Goal: Task Accomplishment & Management: Use online tool/utility

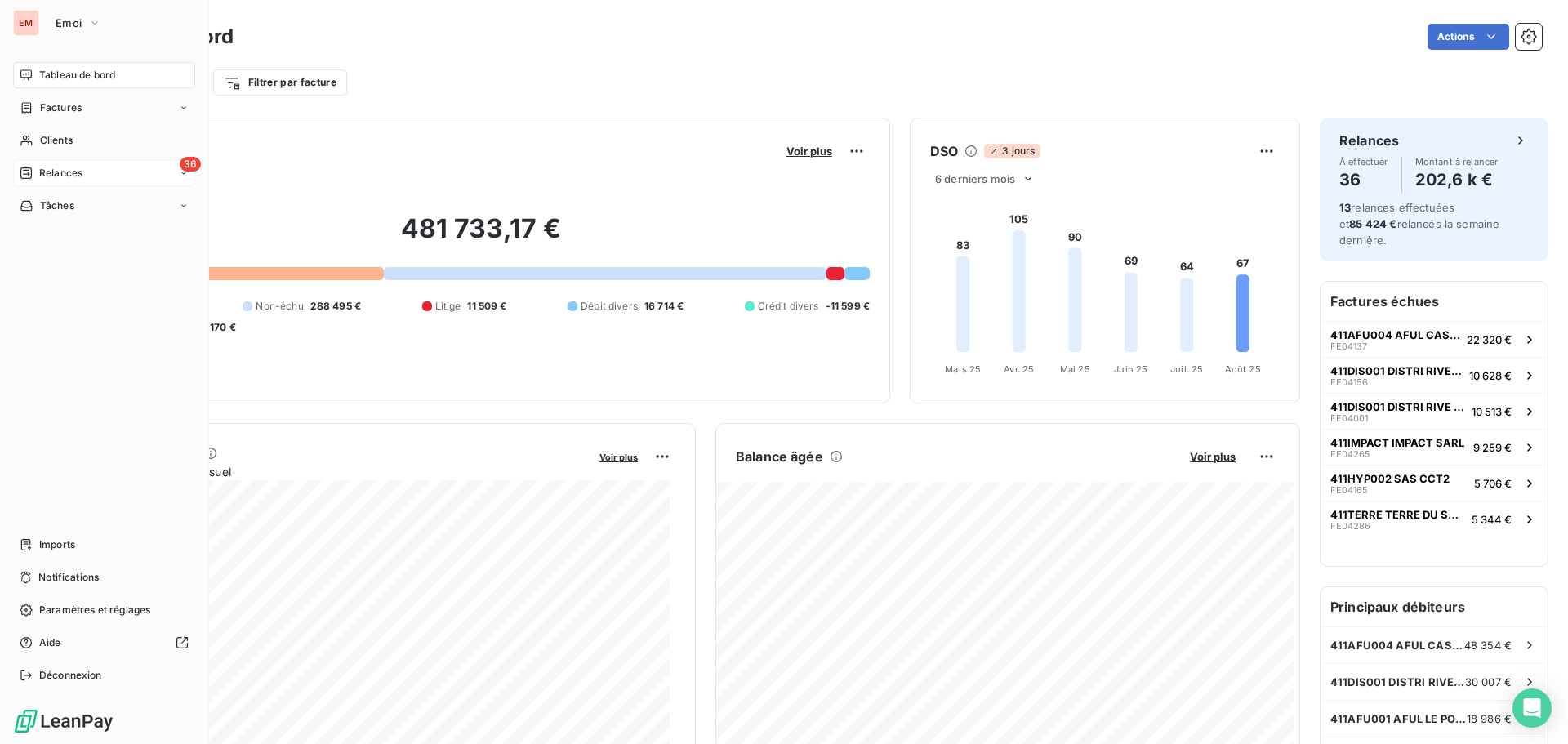
click at [70, 164] on div "36 Relances" at bounding box center [104, 173] width 182 height 26
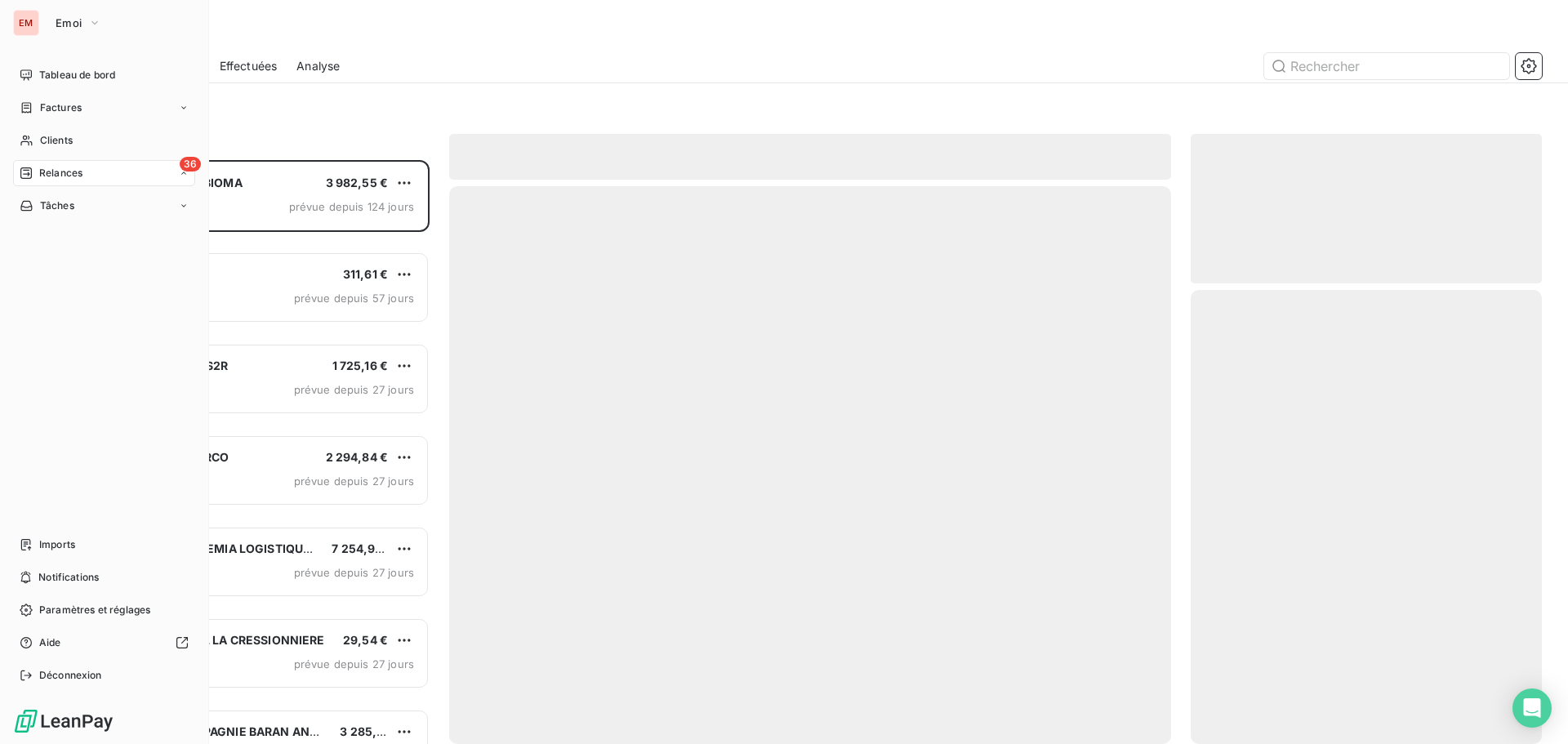
scroll to position [571, 339]
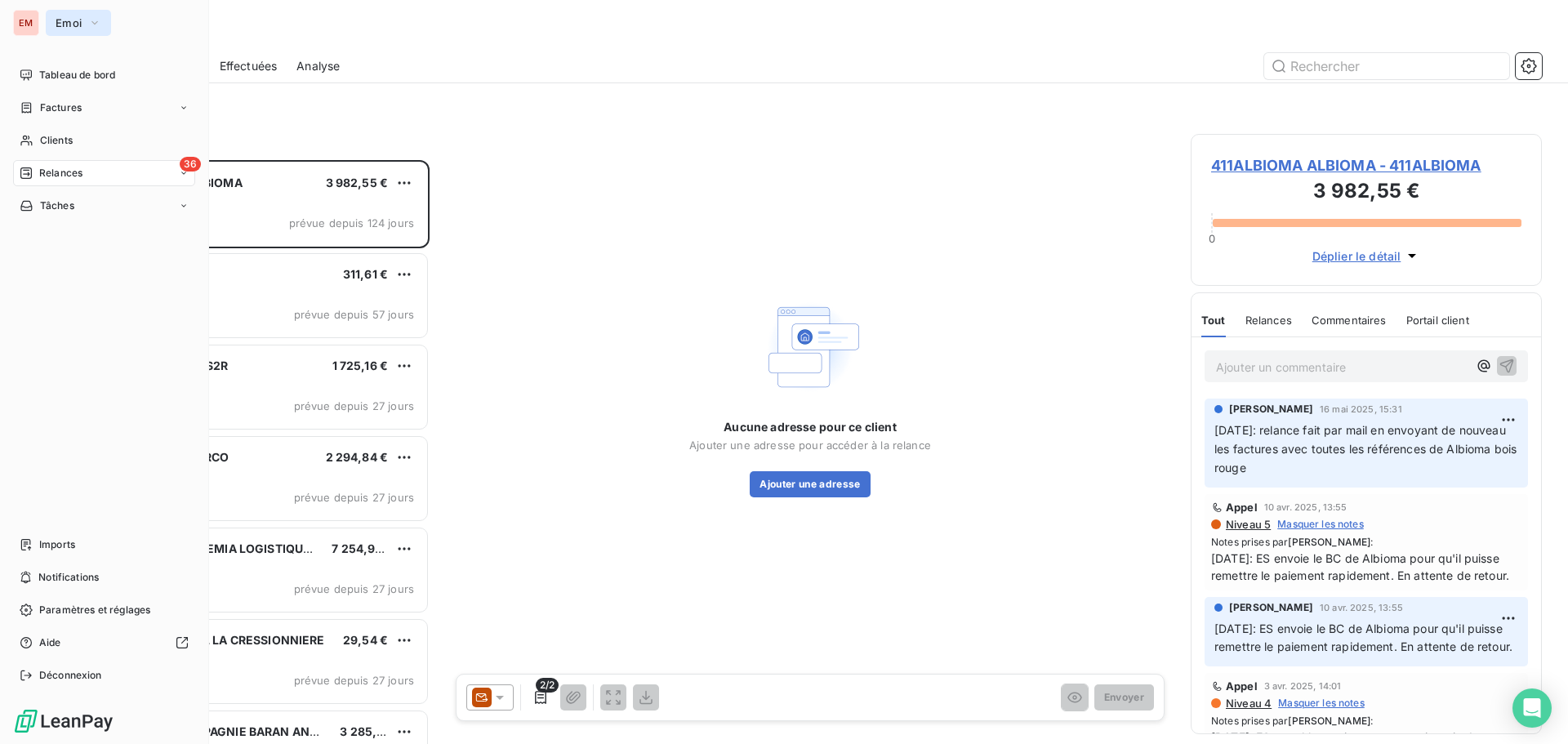
click at [49, 23] on button "Emoi" at bounding box center [79, 23] width 65 height 26
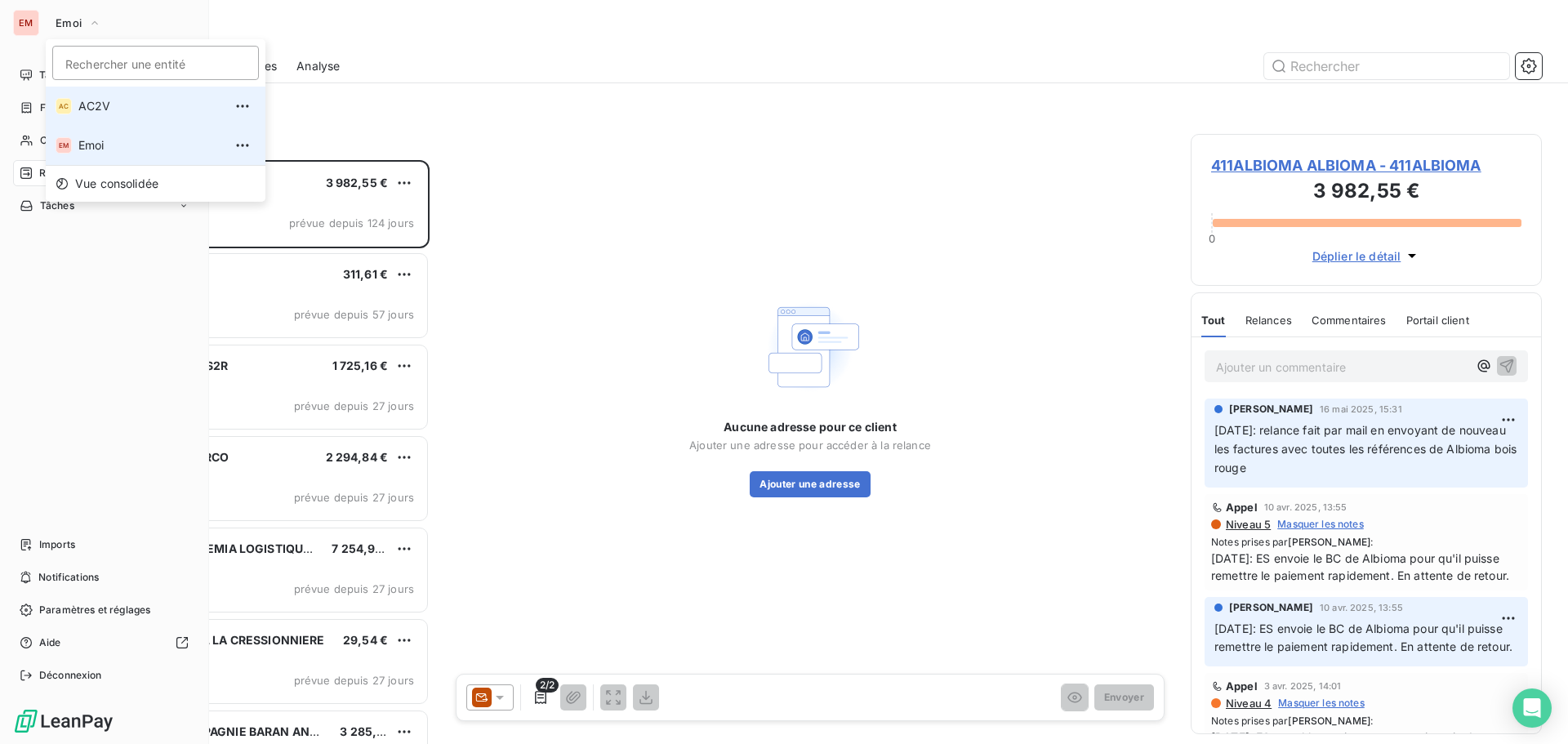
click at [92, 112] on span "AC2V" at bounding box center [151, 106] width 144 height 16
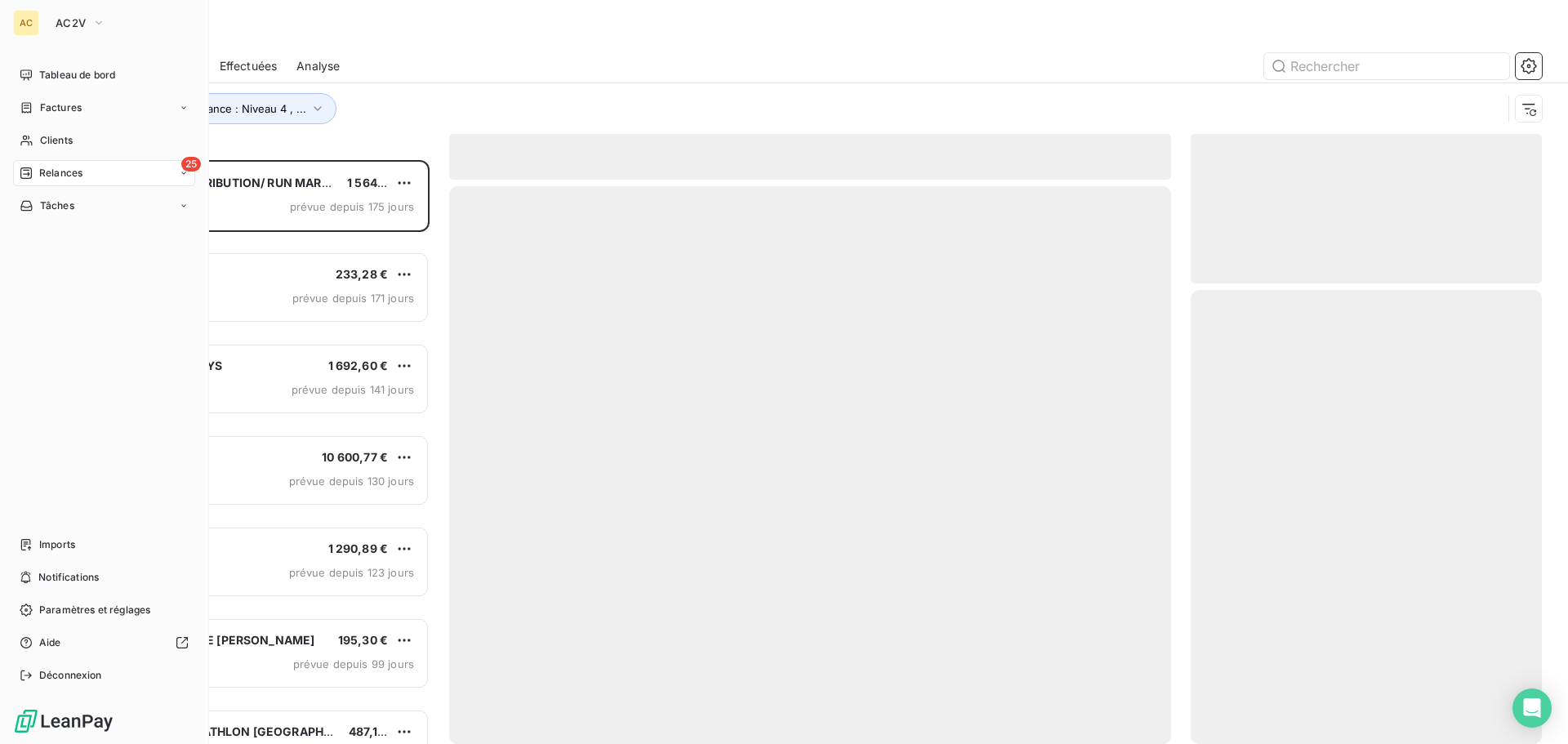
scroll to position [571, 339]
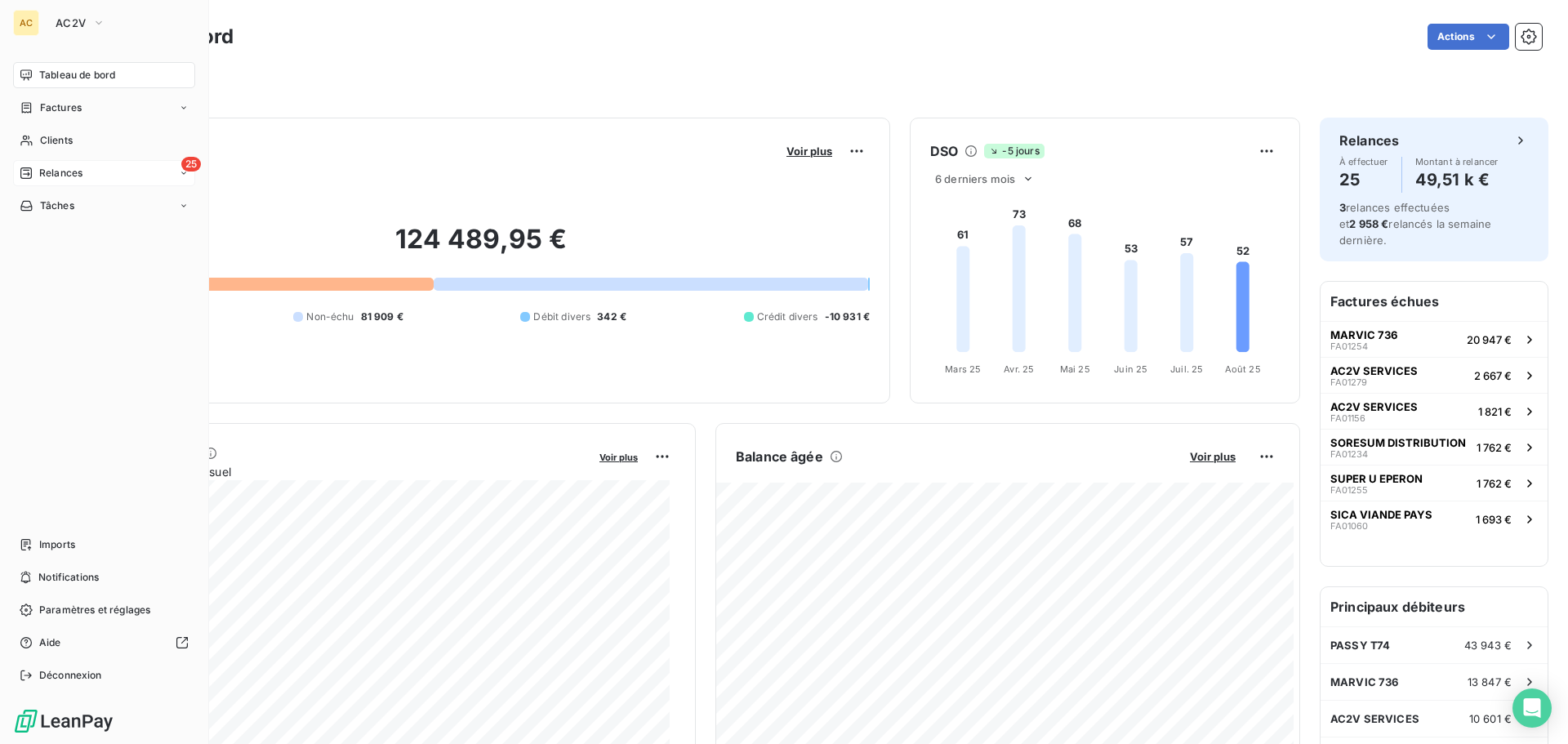
click at [44, 162] on div "25 Relances" at bounding box center [104, 173] width 182 height 26
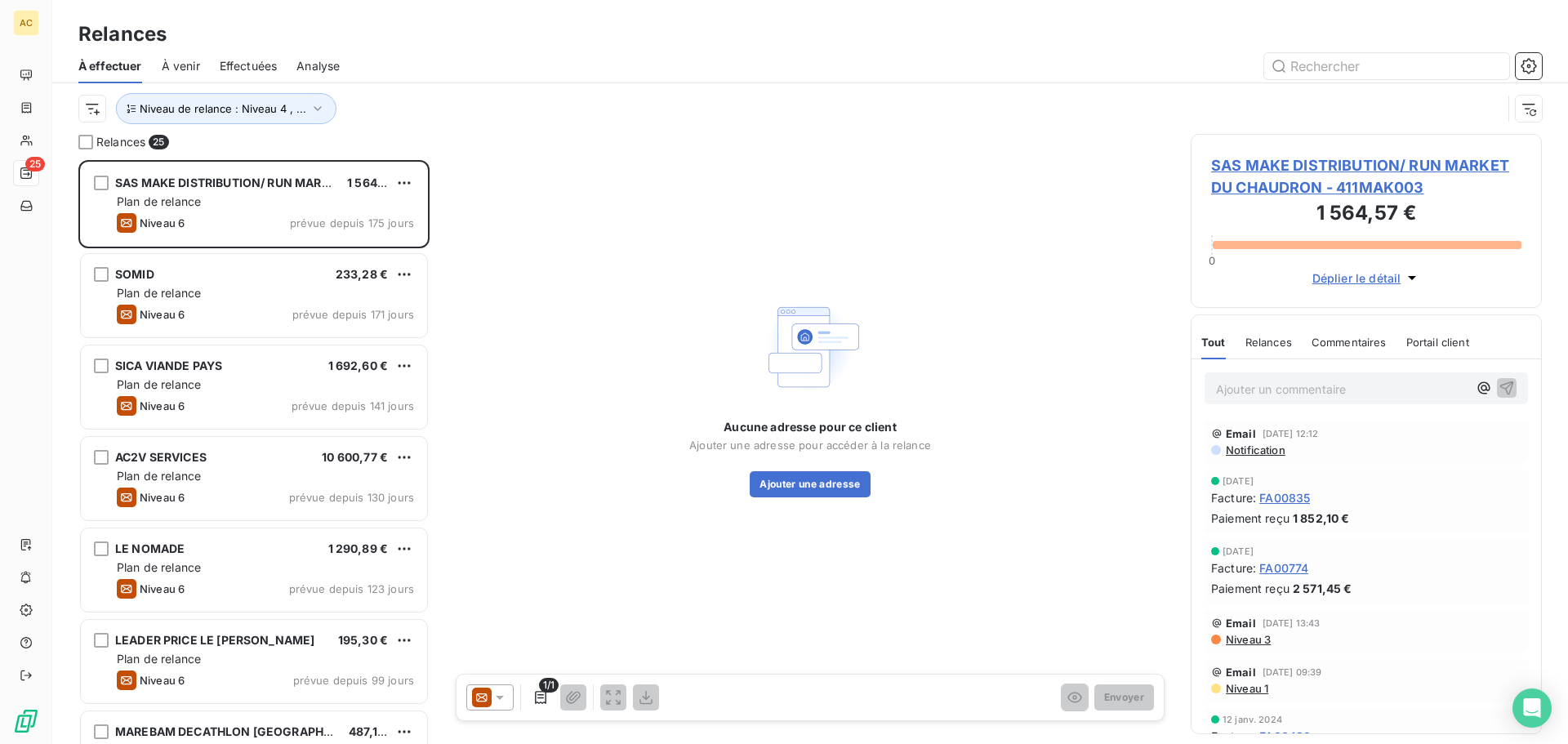
click at [488, 700] on icon at bounding box center [481, 697] width 19 height 19
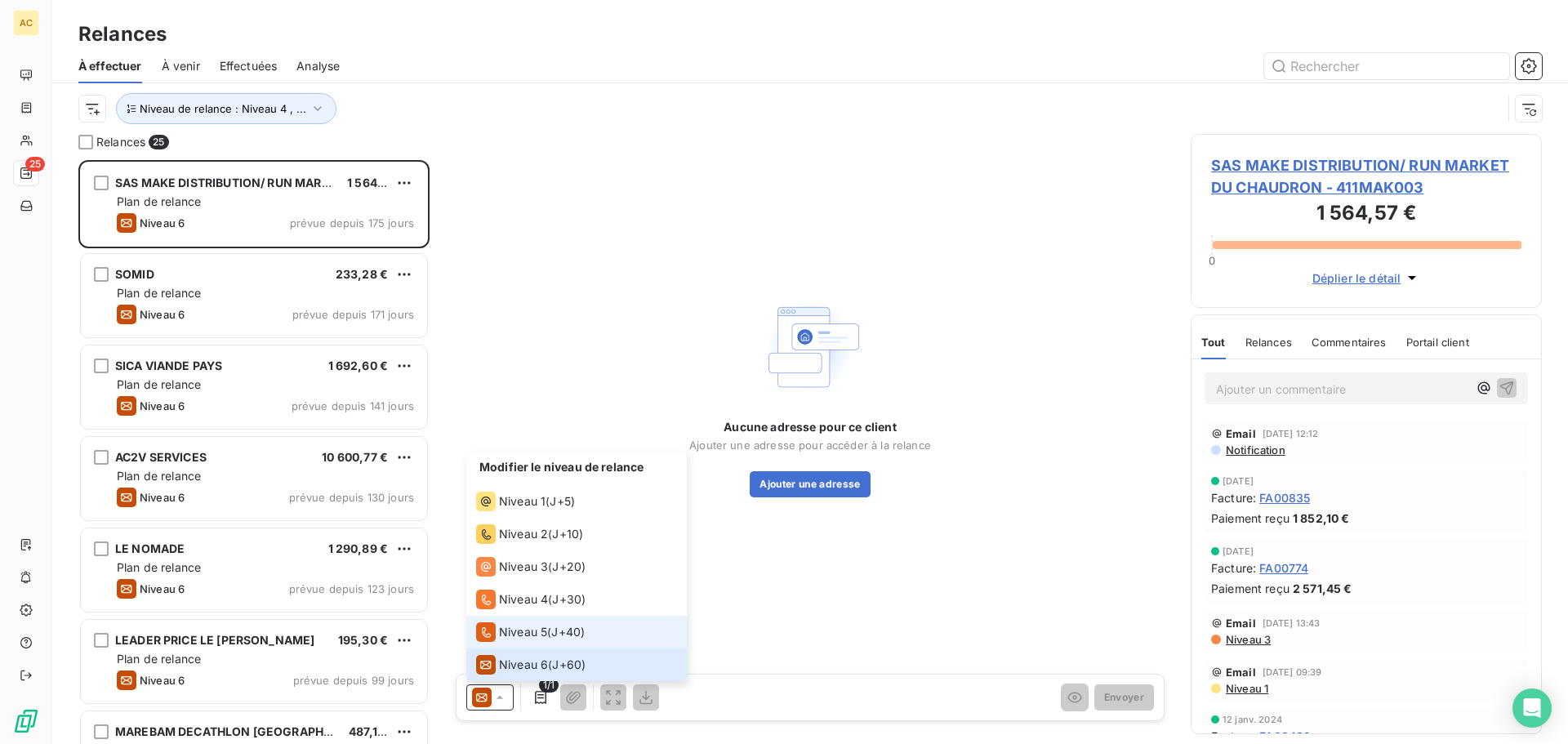
click at [487, 619] on li "Niveau 5 ( J+40 )" at bounding box center [576, 632] width 220 height 33
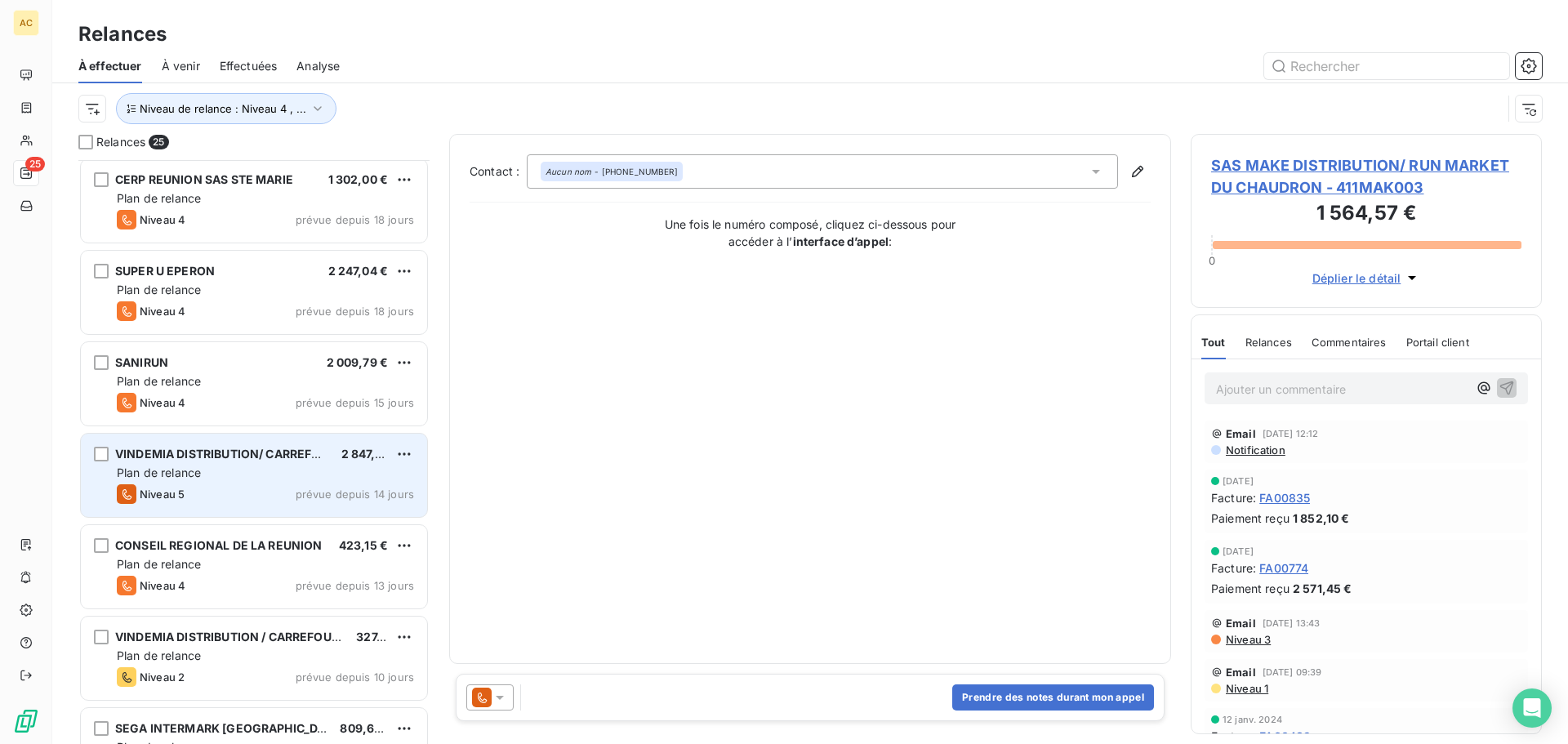
scroll to position [817, 0]
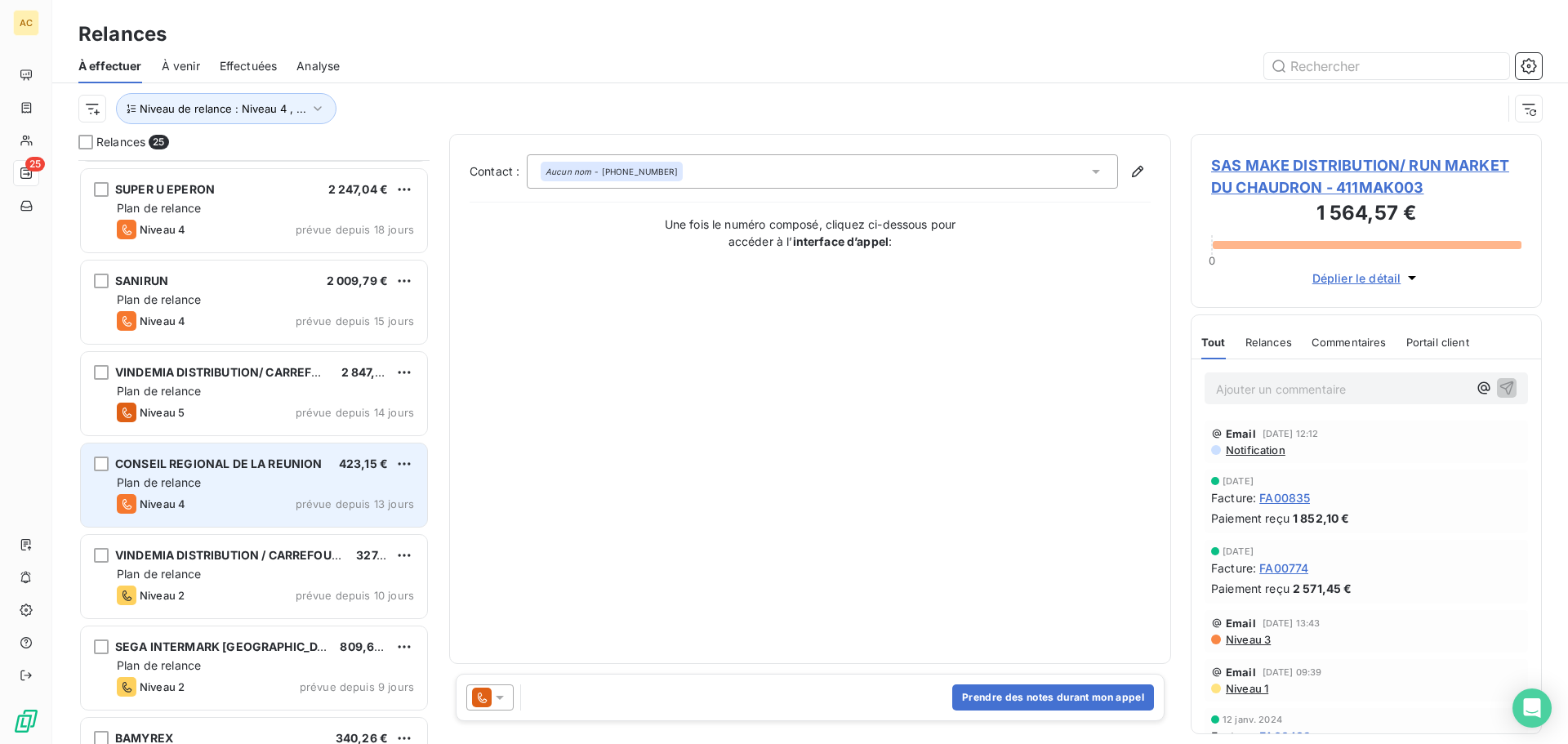
click at [240, 479] on div "Plan de relance" at bounding box center [265, 482] width 298 height 16
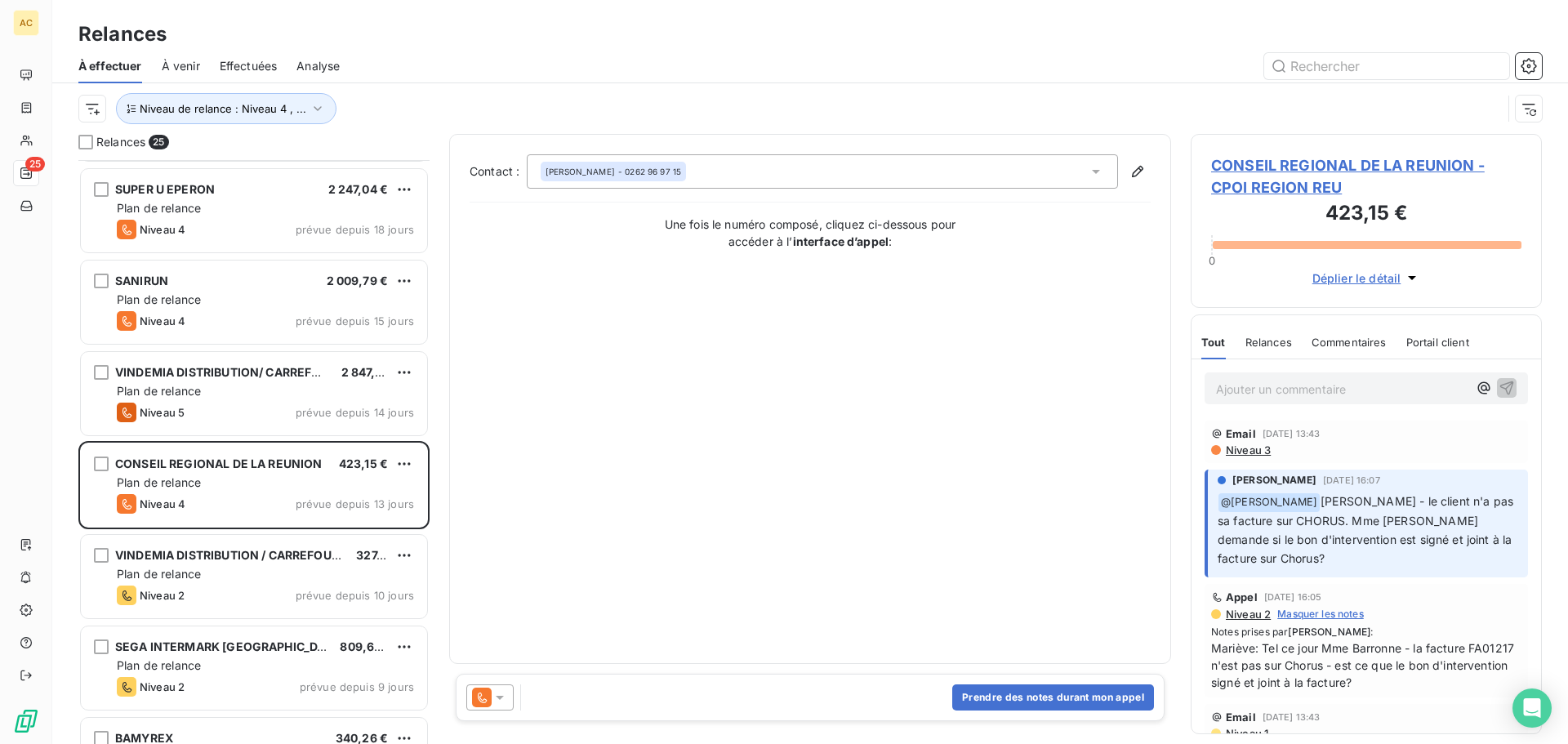
click at [506, 701] on icon at bounding box center [499, 696] width 16 height 16
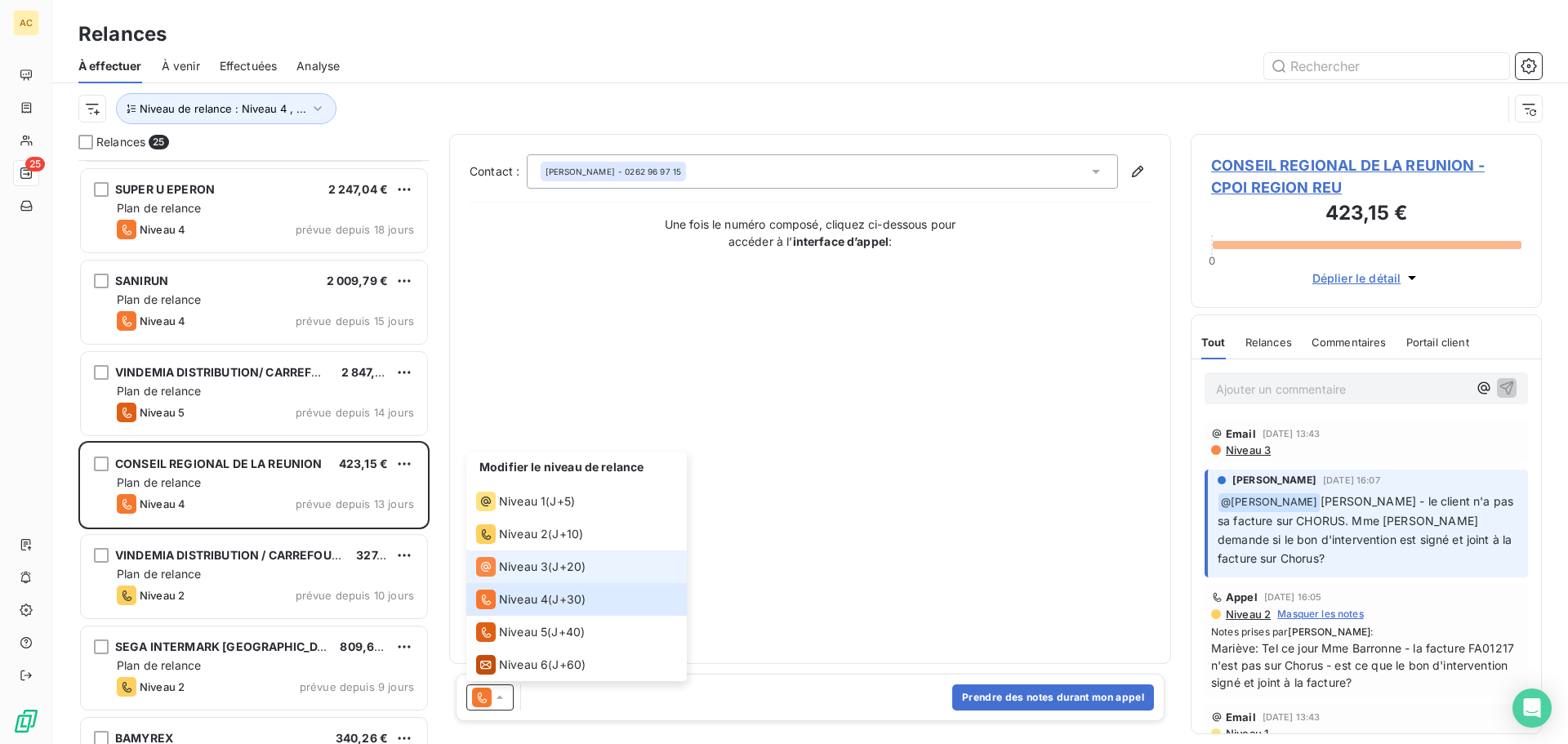
click at [496, 569] on div "Niveau 3" at bounding box center [512, 566] width 72 height 19
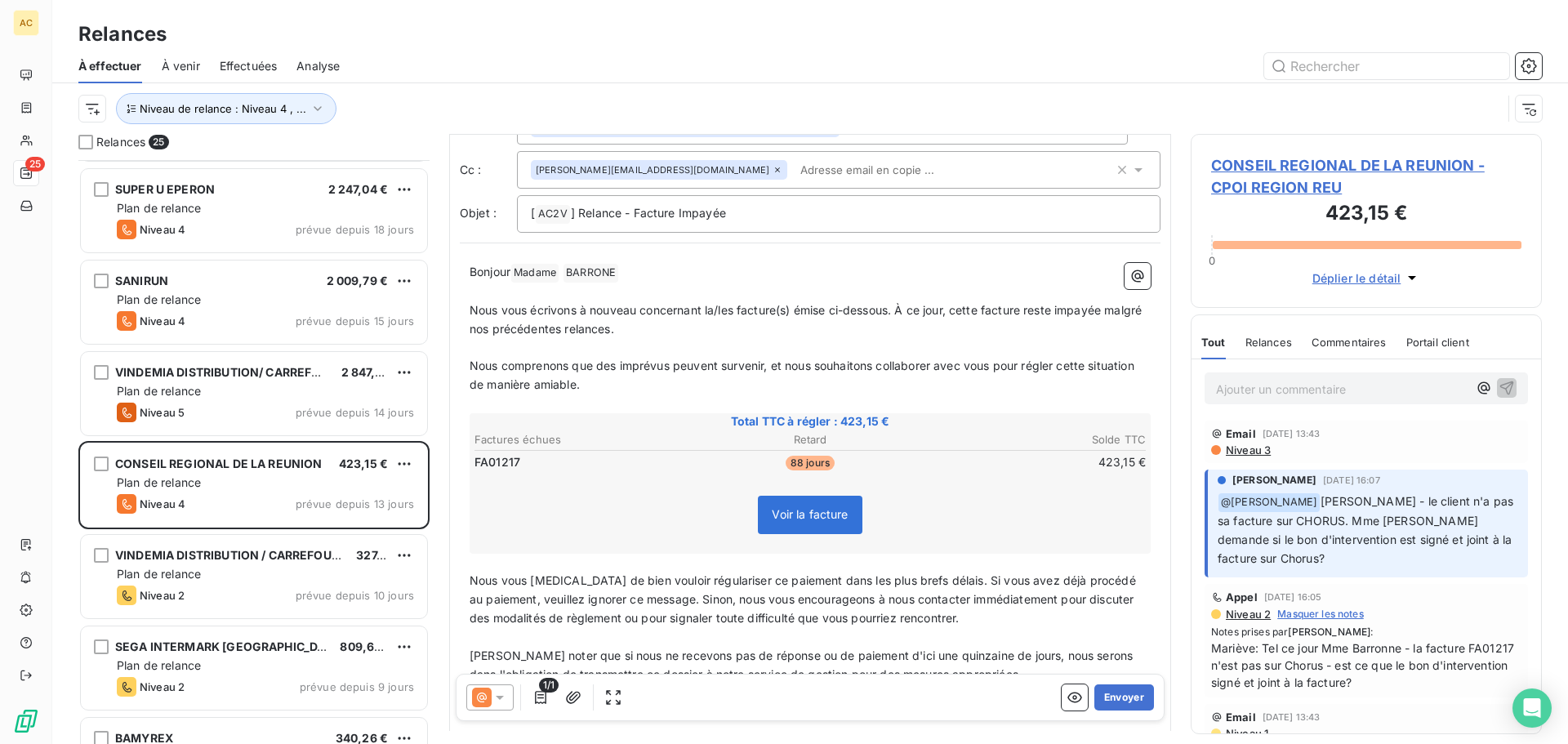
scroll to position [304, 0]
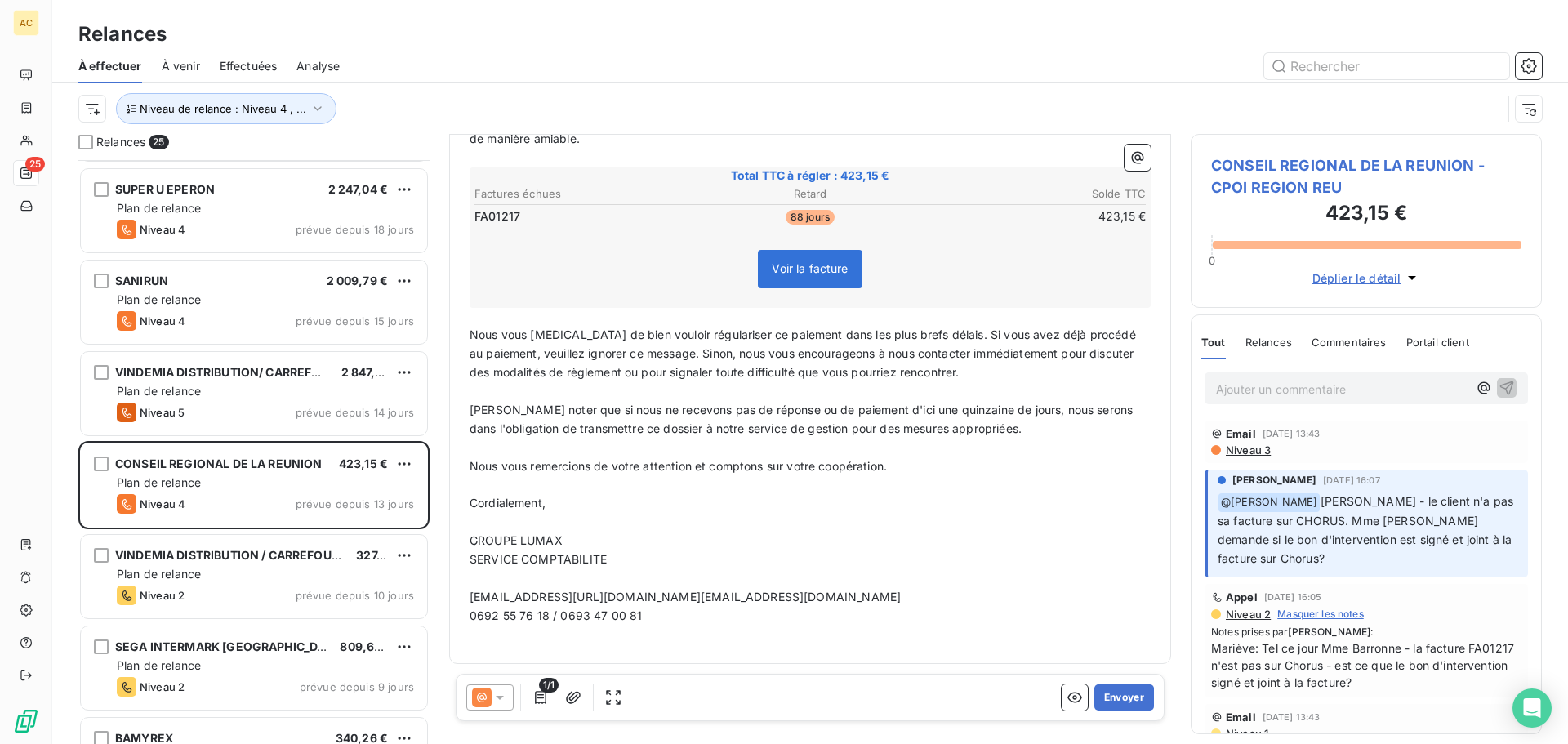
click at [510, 688] on div at bounding box center [489, 697] width 48 height 26
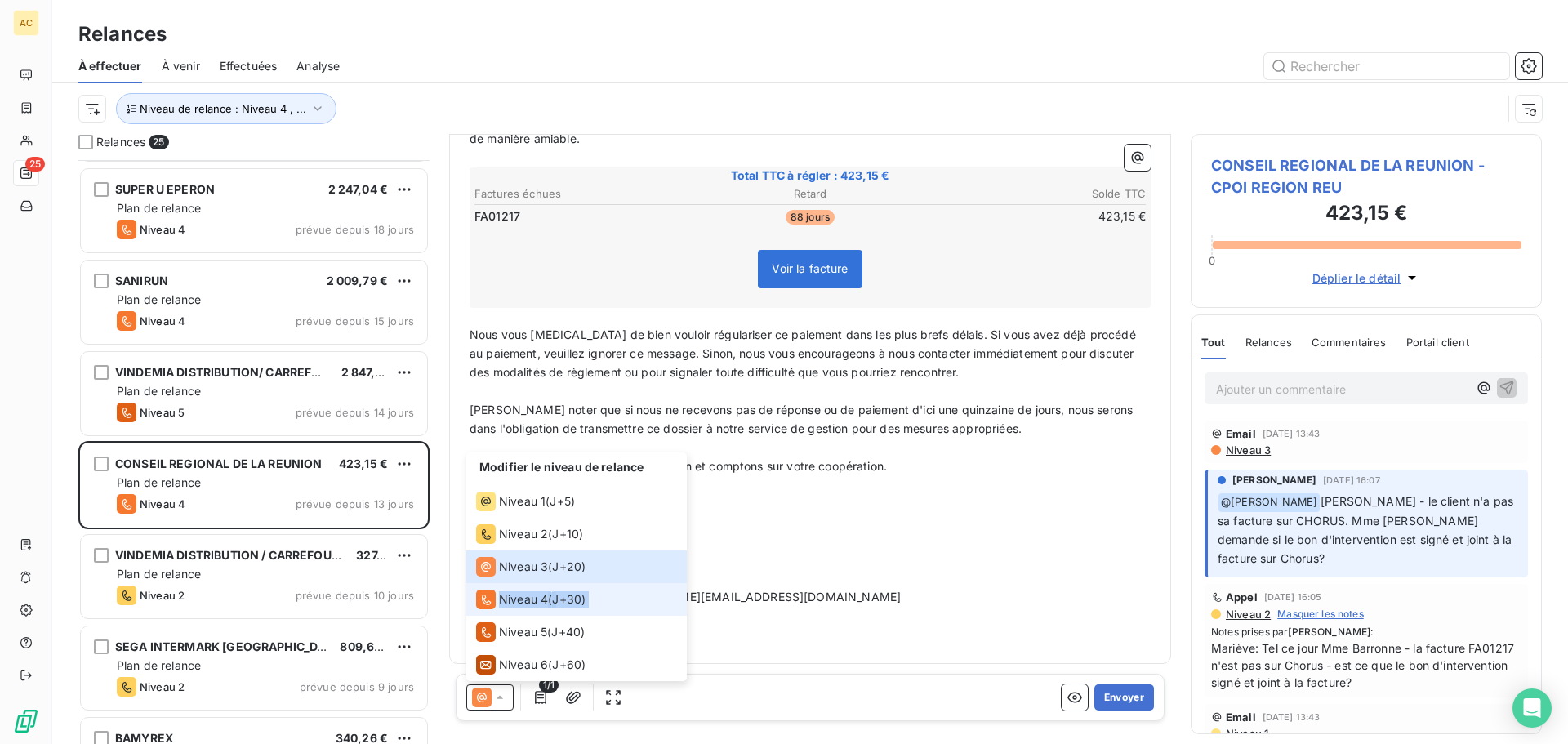
drag, startPoint x: 500, startPoint y: 617, endPoint x: 499, endPoint y: 607, distance: 10.0
click at [499, 607] on ul "Modifier le niveau de relance Niveau 1 ( J+5 ) Niveau 2 ( J+10 ) Niveau 3 ( J+2…" at bounding box center [576, 566] width 220 height 229
click at [499, 607] on span "Niveau 4" at bounding box center [523, 599] width 49 height 16
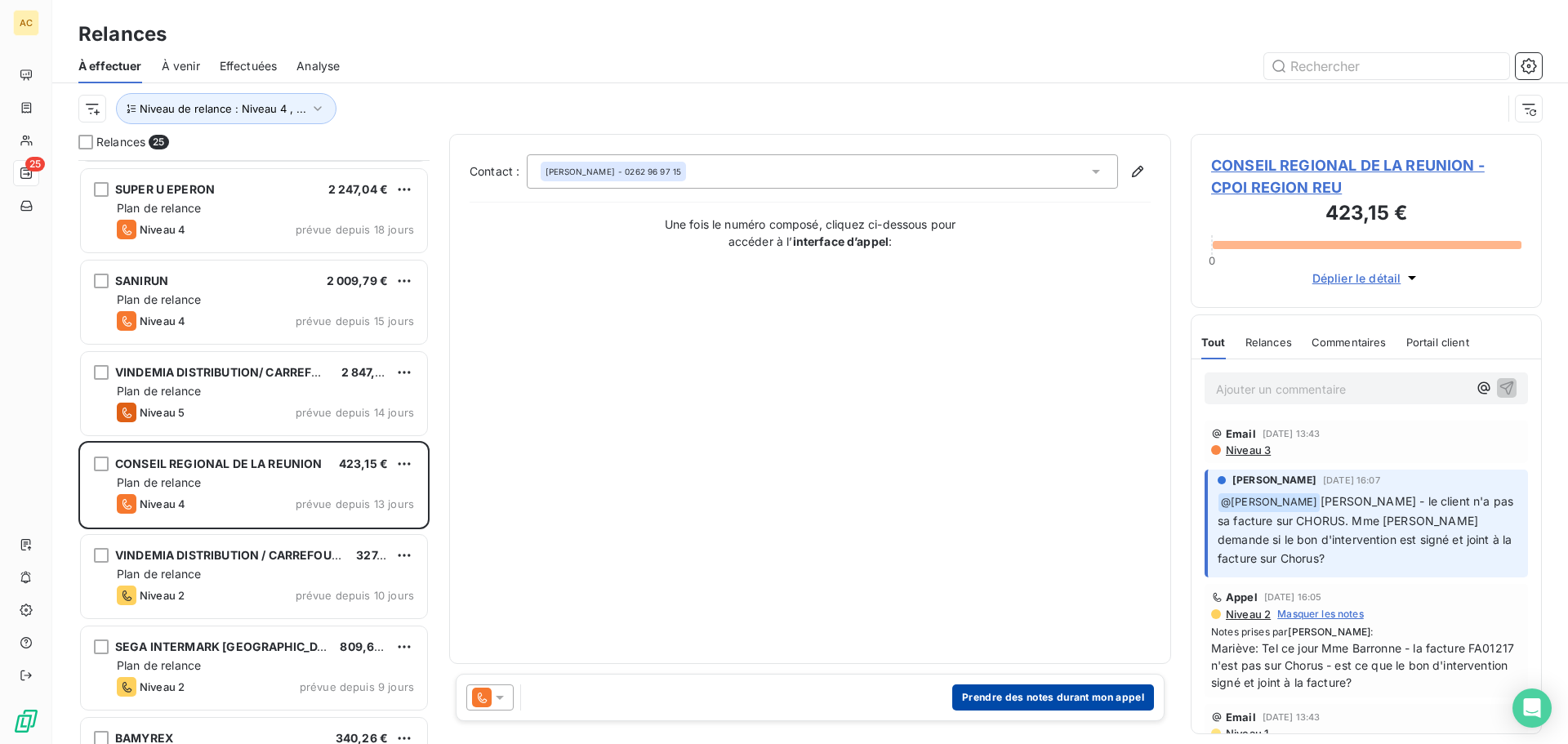
click at [1062, 700] on button "Prendre des notes durant mon appel" at bounding box center [1053, 697] width 202 height 26
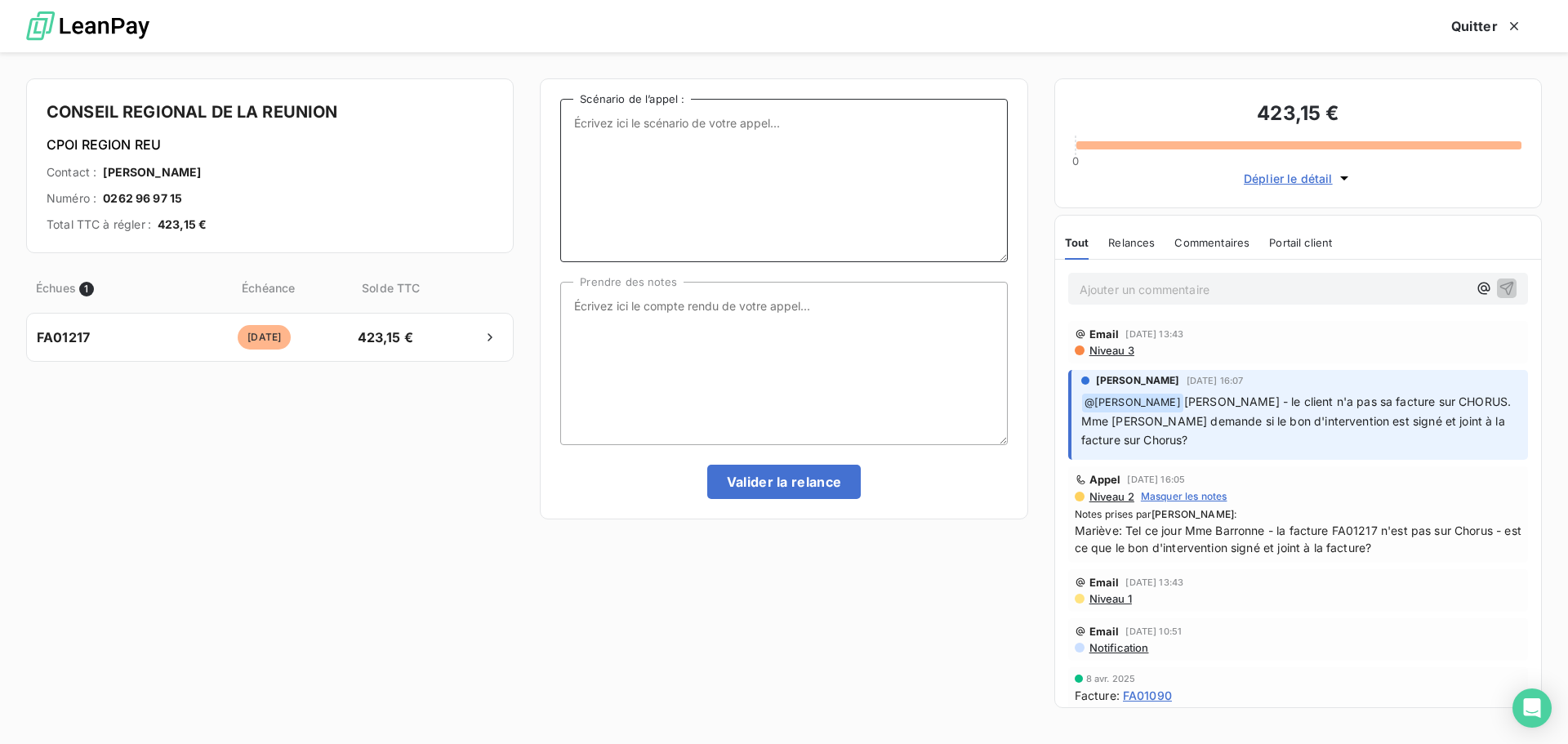
click at [604, 142] on textarea "Scénario de l’appel :" at bounding box center [783, 180] width 447 height 163
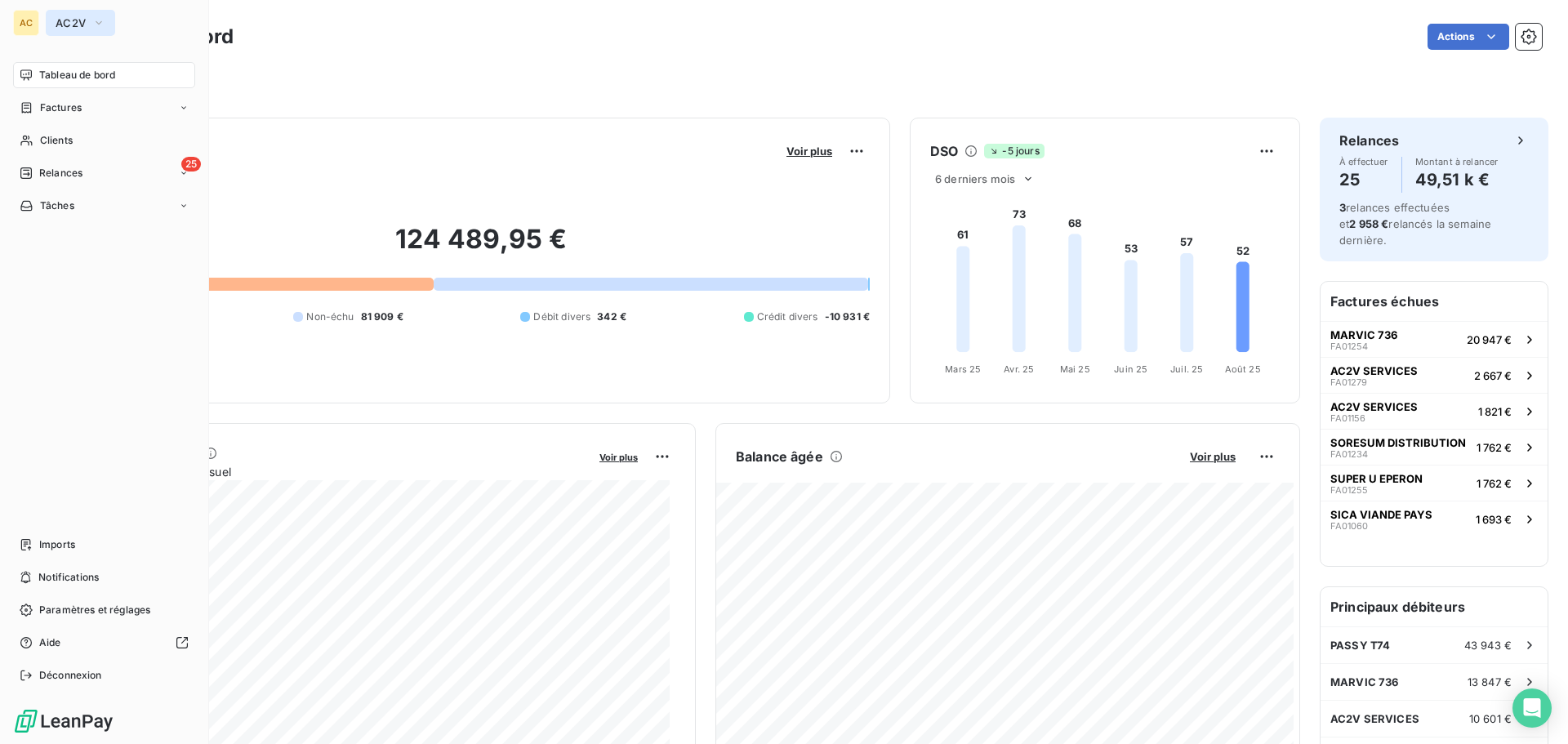
click at [61, 24] on span "AC2V" at bounding box center [70, 23] width 30 height 13
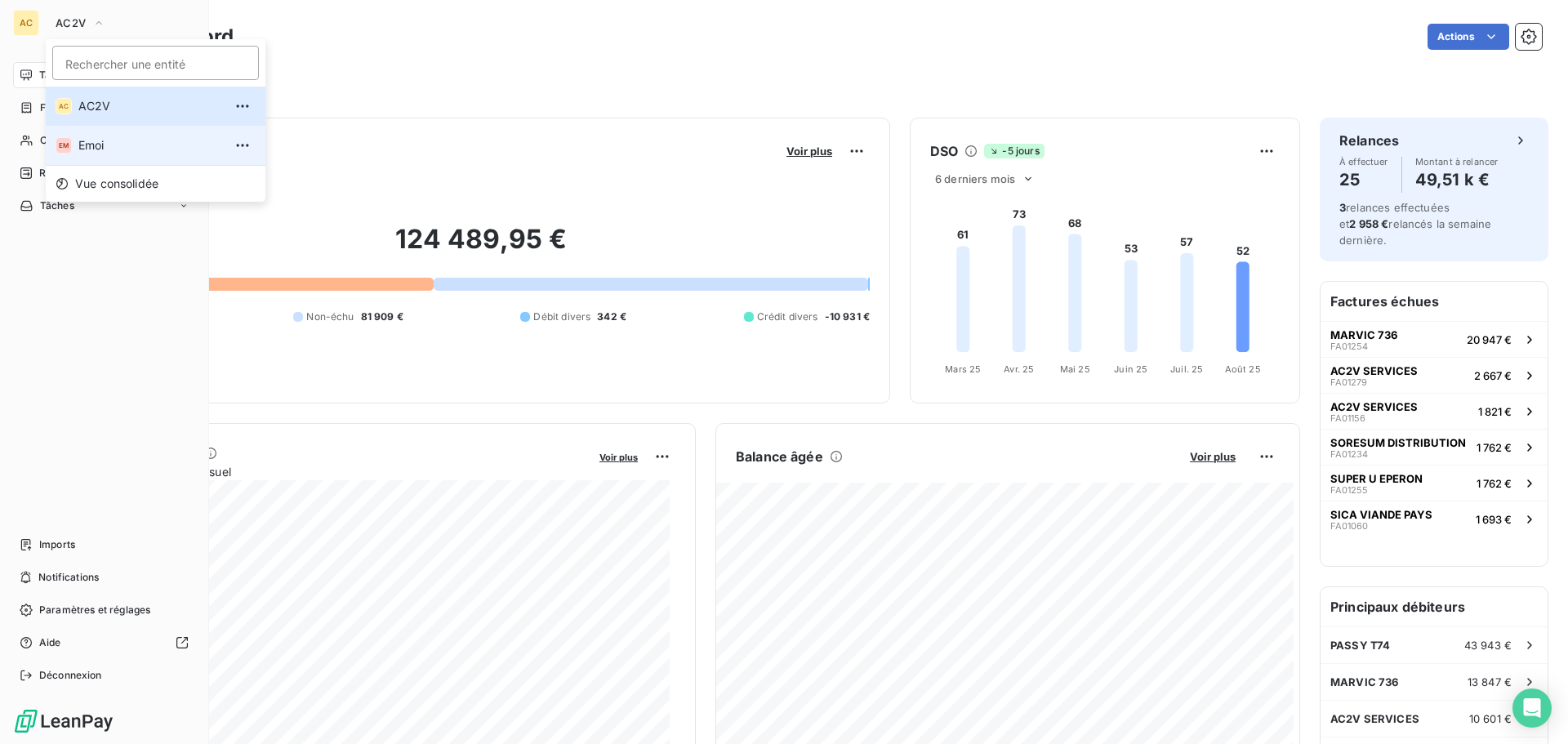
click at [60, 146] on div "EM" at bounding box center [63, 145] width 16 height 16
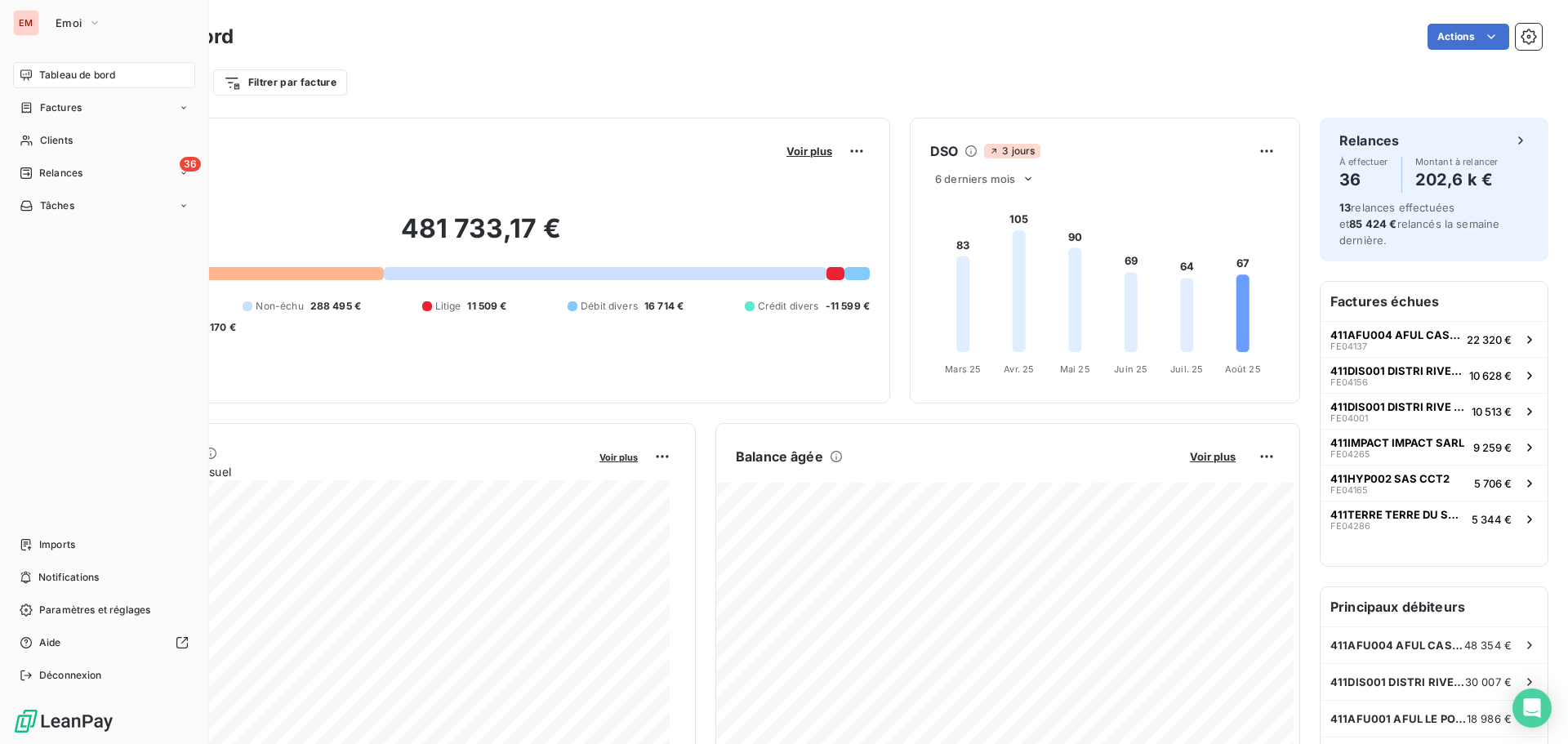
click at [6, 160] on div "EM Emoi Tableau de bord Factures Clients 36 Relances Tâches Imports Notificatio…" at bounding box center [104, 372] width 209 height 744
click at [15, 169] on div "36 Relances" at bounding box center [104, 173] width 182 height 26
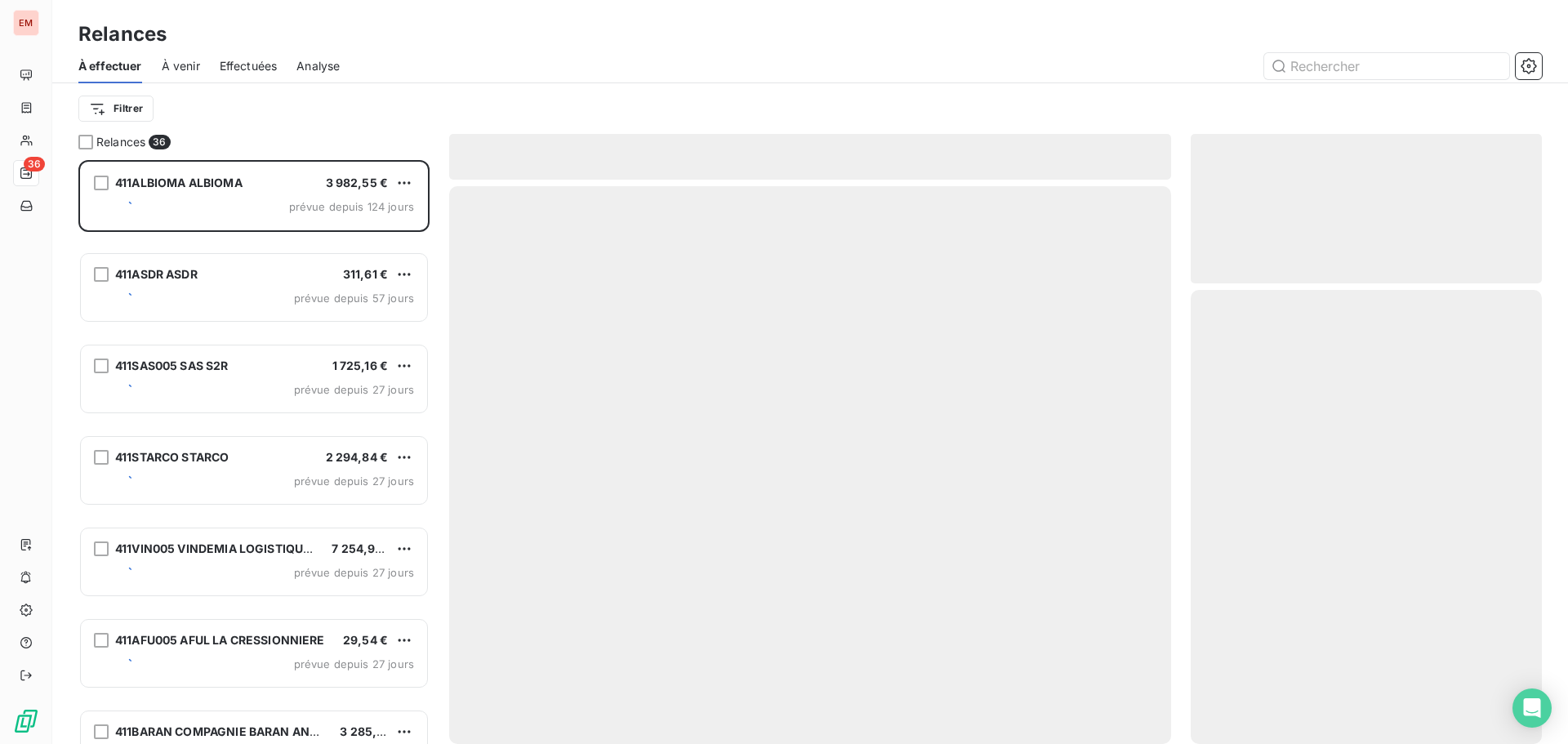
scroll to position [571, 339]
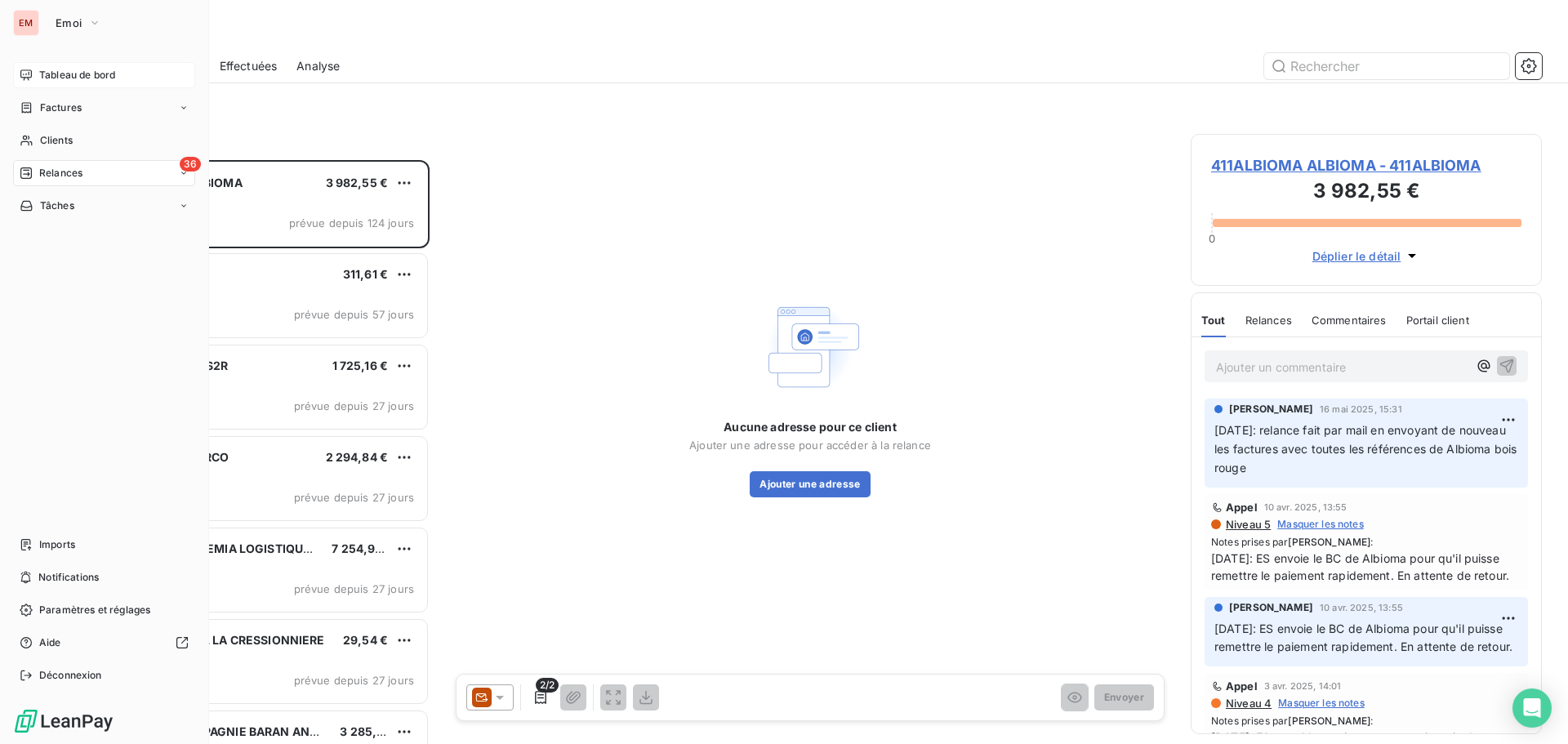
click at [18, 69] on div "Tableau de bord" at bounding box center [104, 75] width 182 height 26
